Goal: Navigation & Orientation: Find specific page/section

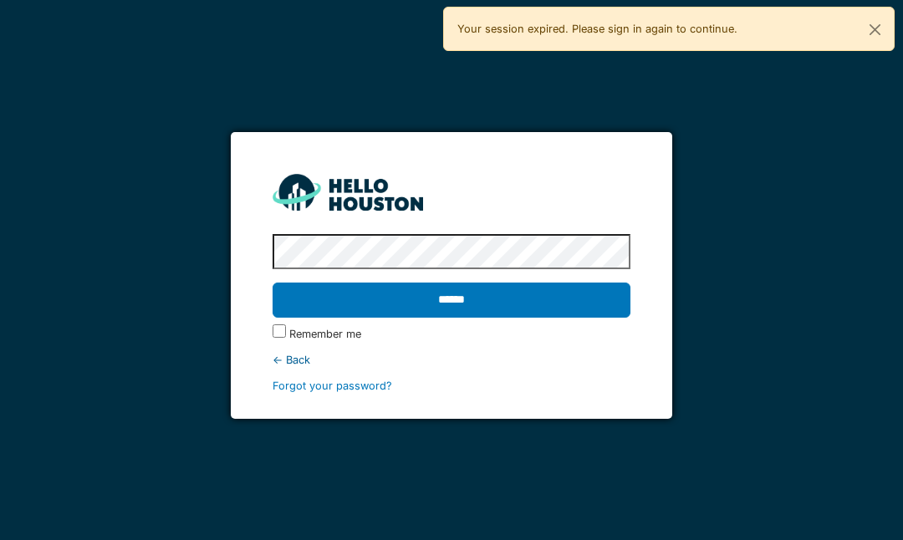
click at [499, 303] on input "******" at bounding box center [451, 300] width 357 height 35
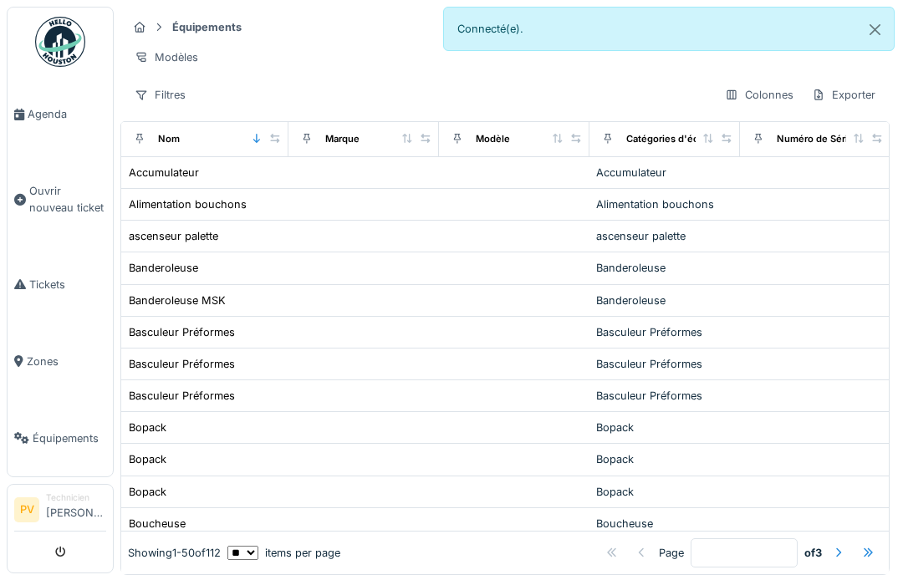
click at [33, 115] on span "Agenda" at bounding box center [67, 114] width 79 height 16
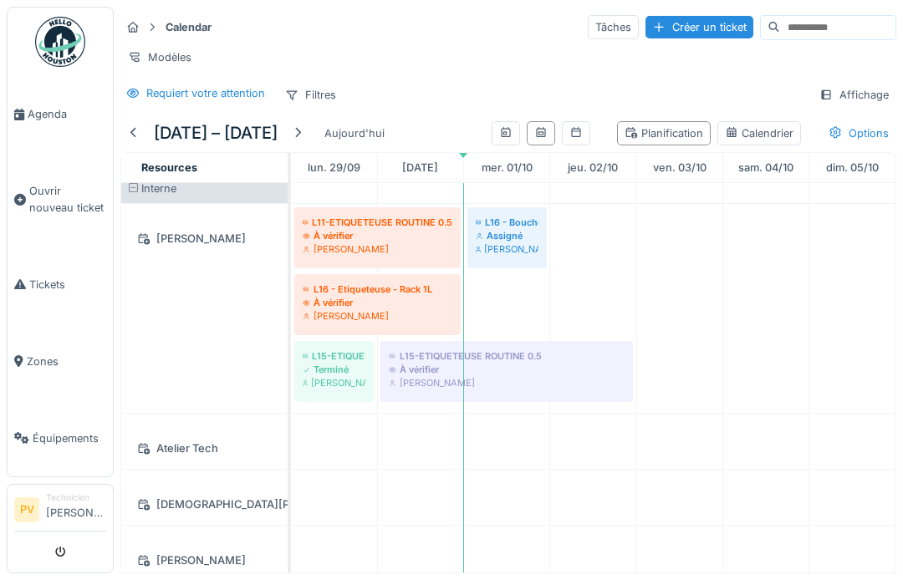
scroll to position [6, 0]
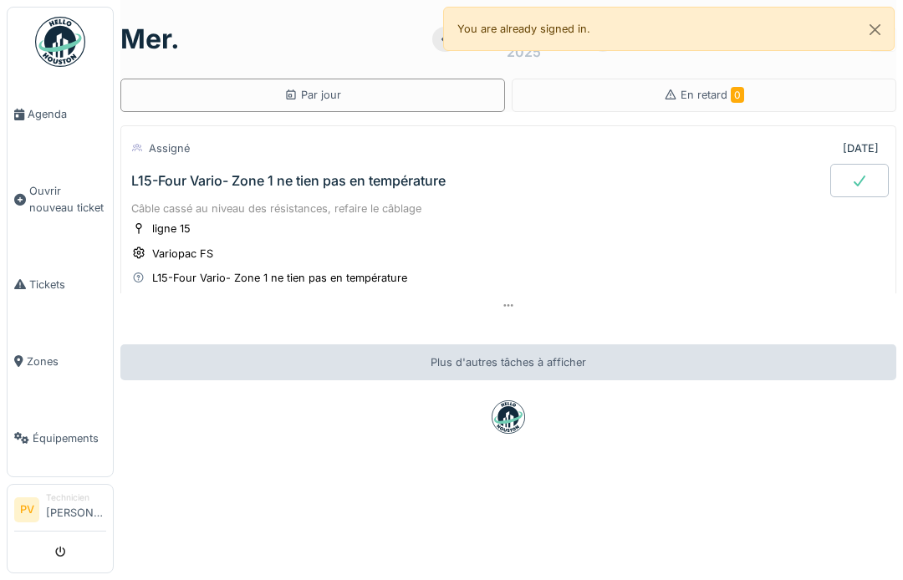
click at [53, 432] on span "Équipements" at bounding box center [70, 439] width 74 height 16
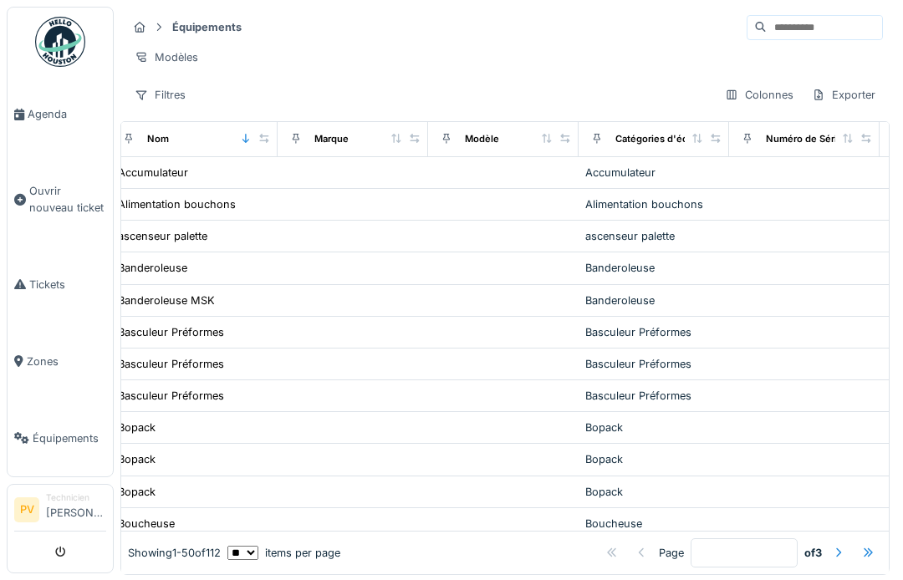
scroll to position [0, 13]
click at [178, 45] on div "Modèles" at bounding box center [166, 57] width 79 height 24
click at [350, 52] on div "Modèles" at bounding box center [505, 57] width 756 height 24
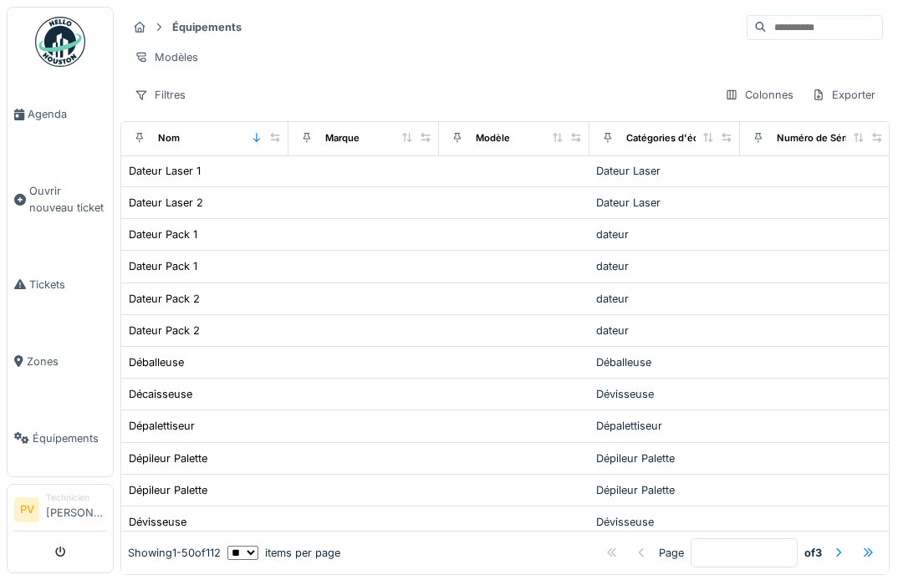
scroll to position [1214, 0]
click at [841, 550] on div at bounding box center [838, 553] width 13 height 16
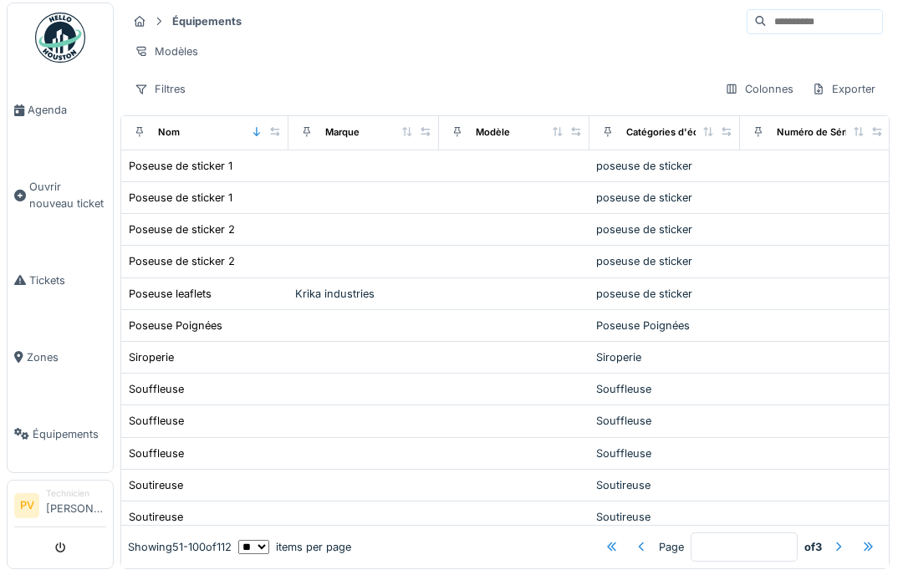
scroll to position [0, 0]
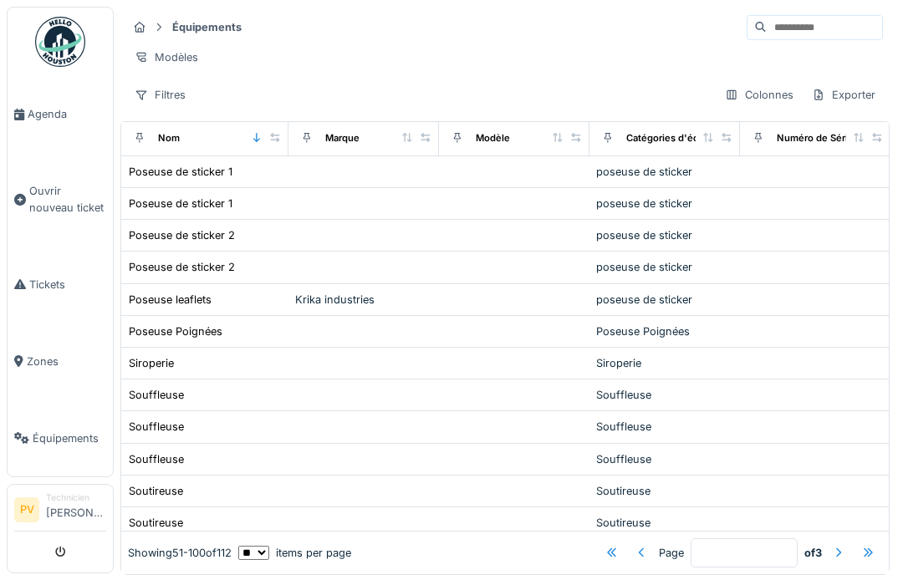
click at [844, 558] on div at bounding box center [838, 553] width 13 height 16
type input "*"
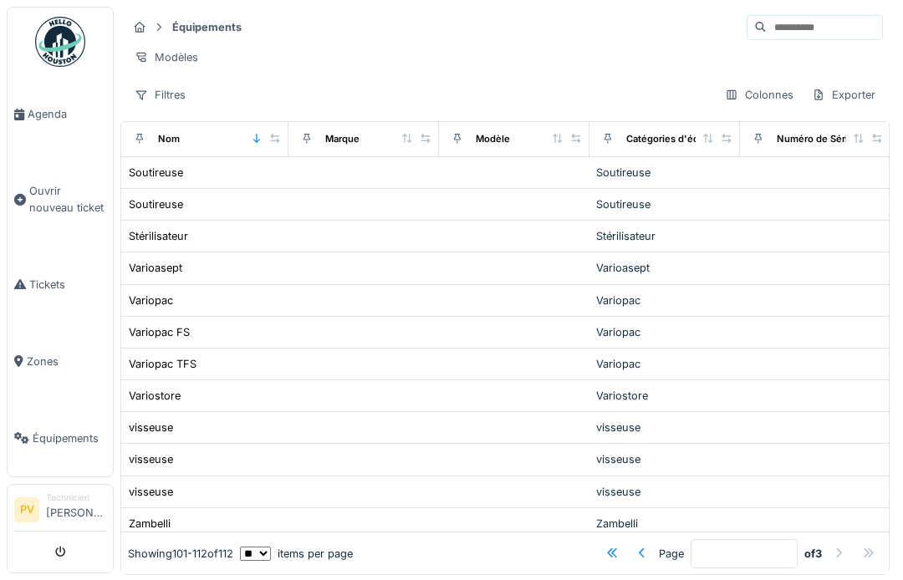
click at [55, 129] on link "Agenda" at bounding box center [60, 114] width 105 height 77
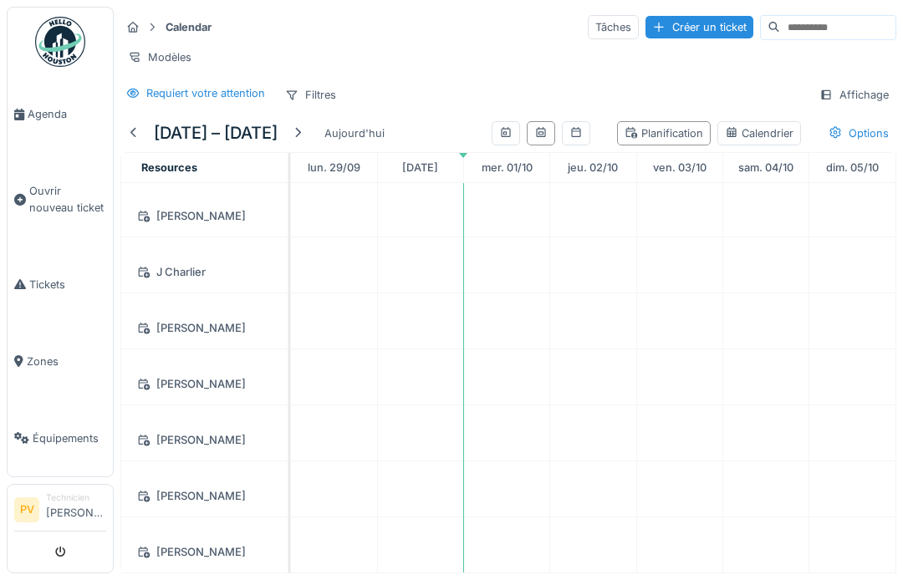
scroll to position [582, 0]
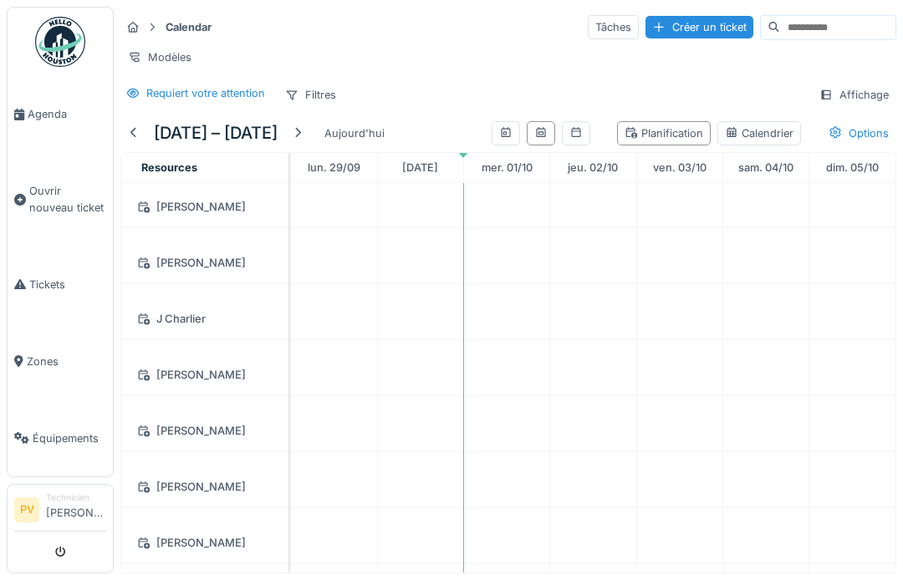
click at [44, 355] on span "Zones" at bounding box center [66, 362] width 79 height 16
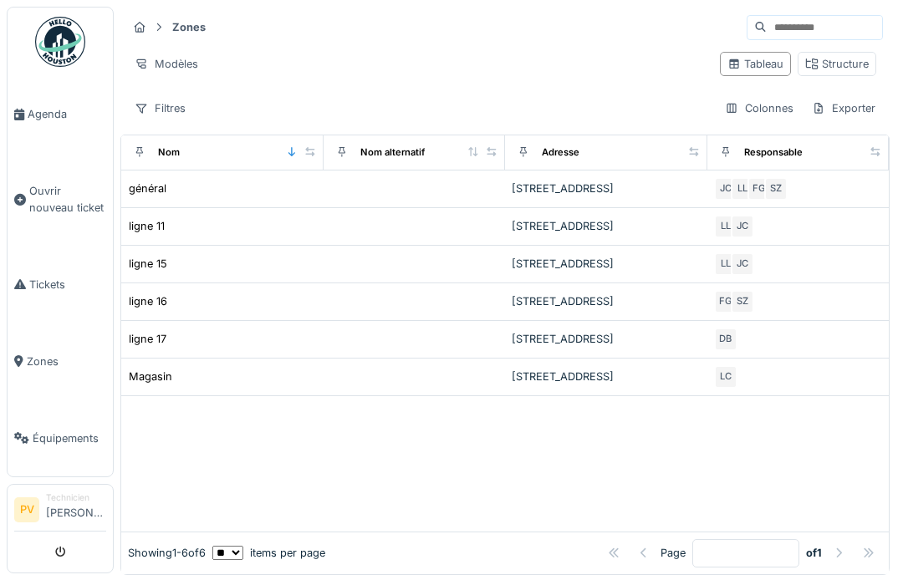
click at [246, 273] on div "ligne 15" at bounding box center [222, 264] width 189 height 18
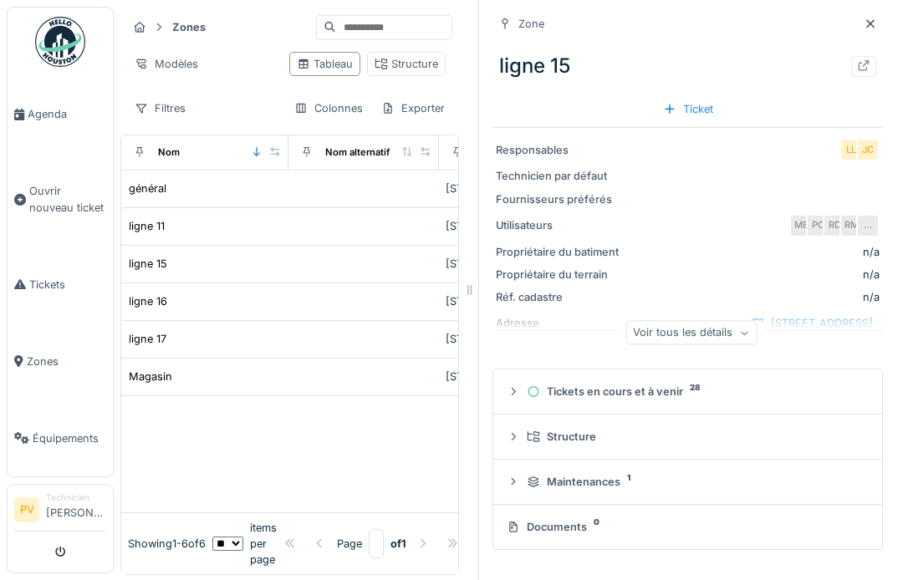
click at [50, 110] on span "Agenda" at bounding box center [67, 114] width 79 height 16
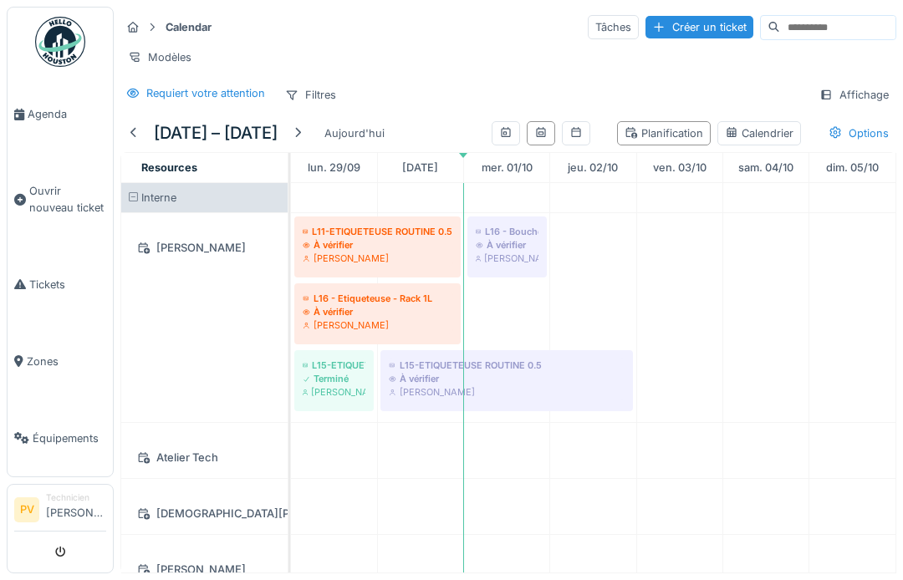
scroll to position [36, 0]
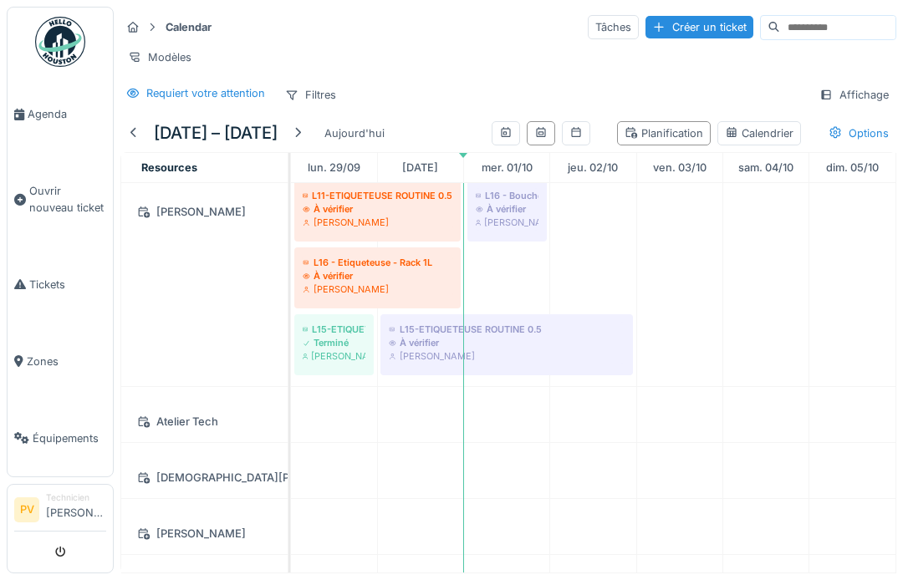
click at [188, 427] on div "Atelier Tech" at bounding box center [204, 421] width 146 height 21
click at [204, 422] on div "Atelier Tech" at bounding box center [204, 421] width 146 height 21
click at [230, 234] on div "[PERSON_NAME]" at bounding box center [204, 281] width 166 height 209
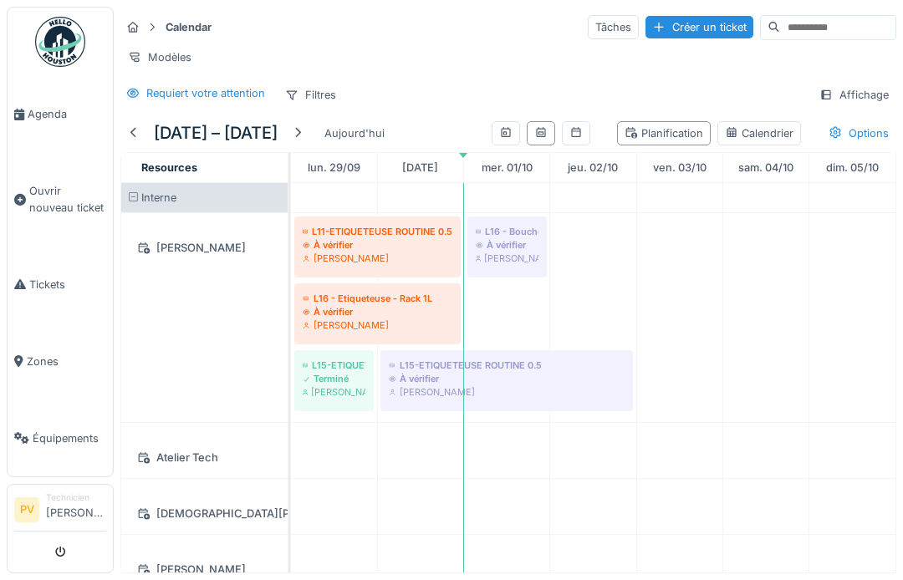
scroll to position [0, 0]
click at [68, 413] on link "Équipements" at bounding box center [60, 438] width 105 height 77
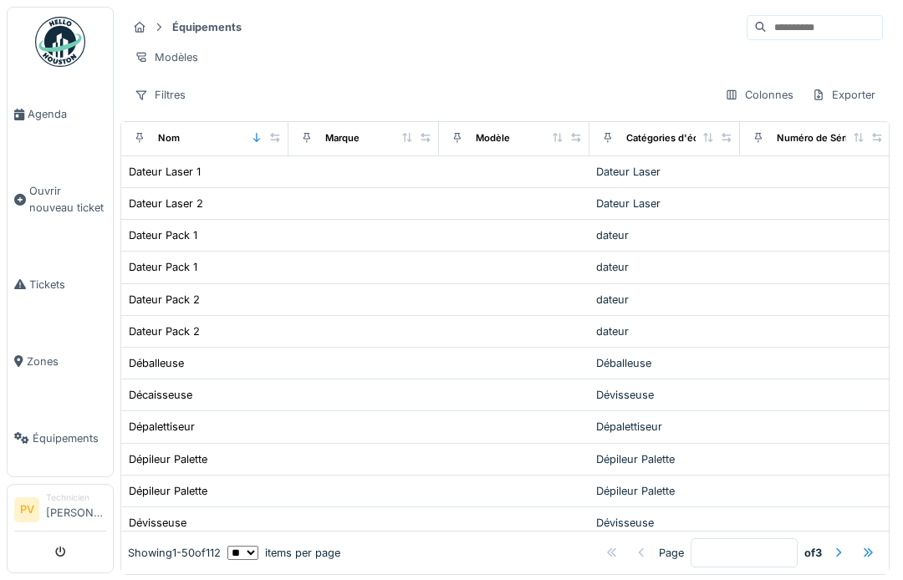
scroll to position [2, 0]
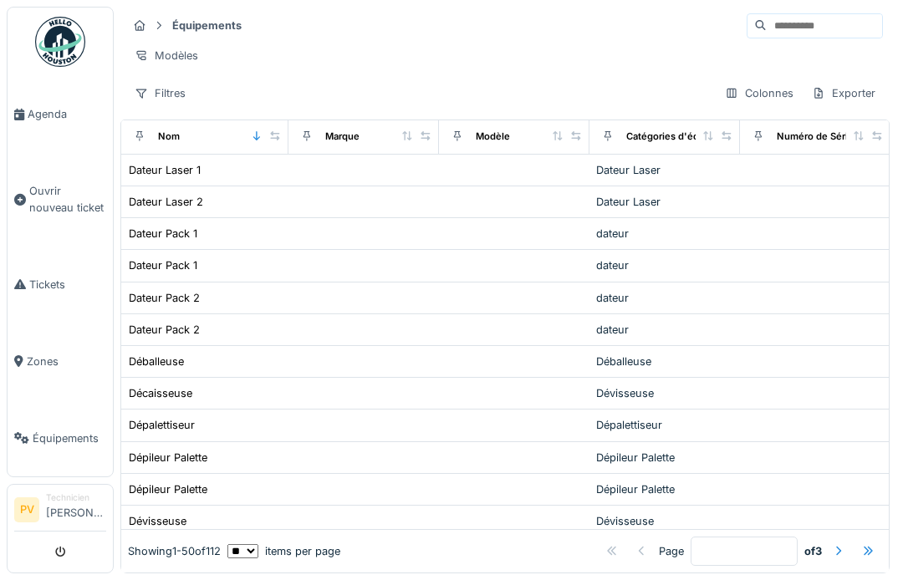
click at [844, 554] on div at bounding box center [838, 552] width 13 height 16
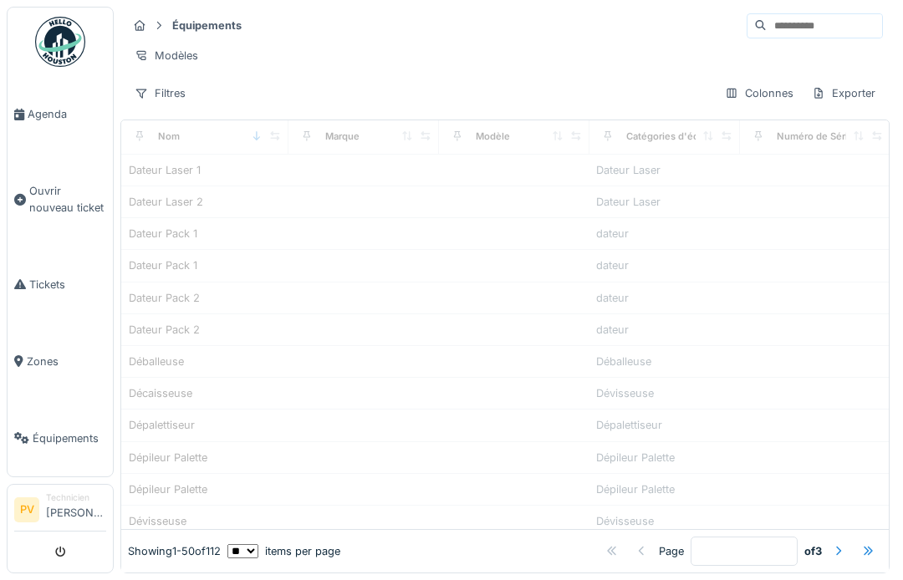
type input "*"
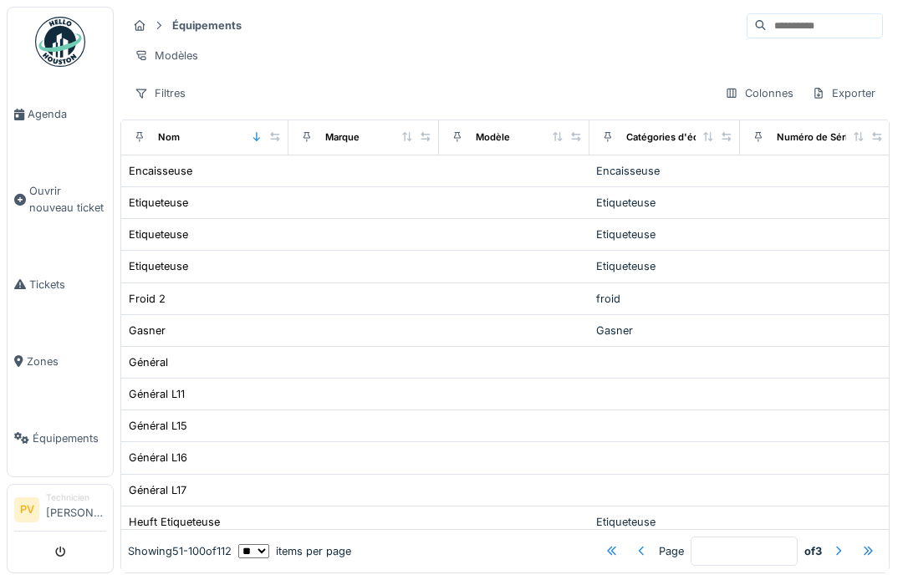
scroll to position [0, 0]
